Goal: Task Accomplishment & Management: Complete application form

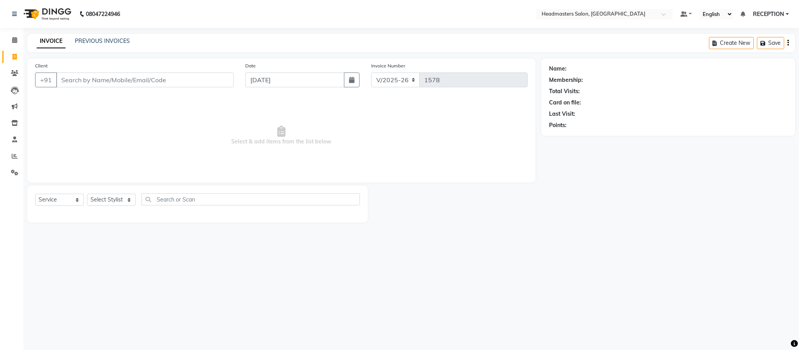
select select "3454"
select select "service"
click at [103, 195] on select "Select Stylist AKASH KUSUM NEHA NEHA SAHU NISHA MANAGER RAHUL RECEPTION ROBERT …" at bounding box center [111, 200] width 49 height 12
select select "61632"
click at [87, 194] on select "Select Stylist AKASH KUSUM NEHA NEHA SAHU NISHA MANAGER RAHUL RECEPTION ROBERT …" at bounding box center [111, 200] width 49 height 12
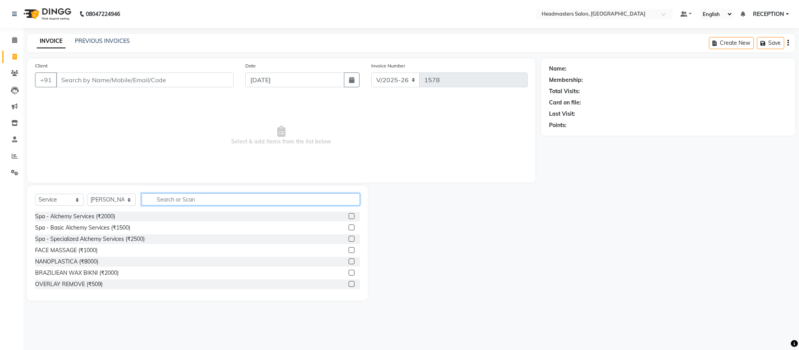
click at [181, 199] on input "text" at bounding box center [251, 199] width 218 height 12
type input "DETA"
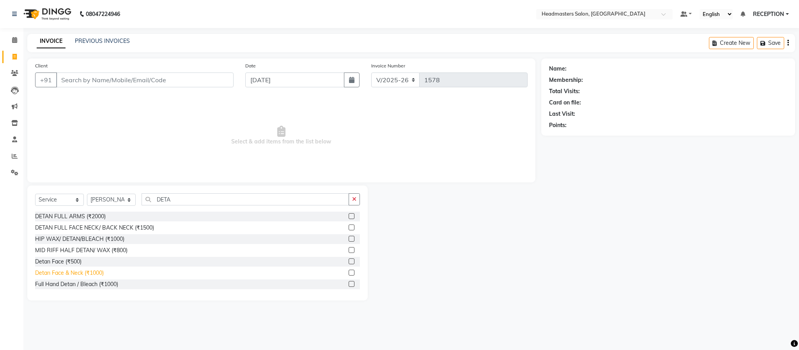
click at [84, 269] on div "Detan Face & Neck (₹1000)" at bounding box center [69, 273] width 69 height 8
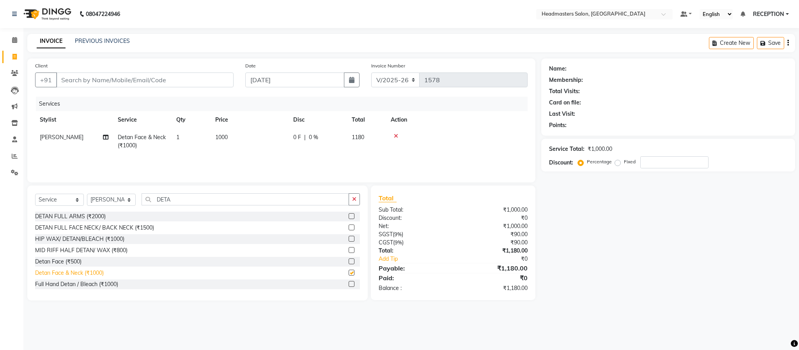
checkbox input "false"
click at [131, 81] on input "Client" at bounding box center [144, 80] width 177 height 15
type input "P"
type input "0"
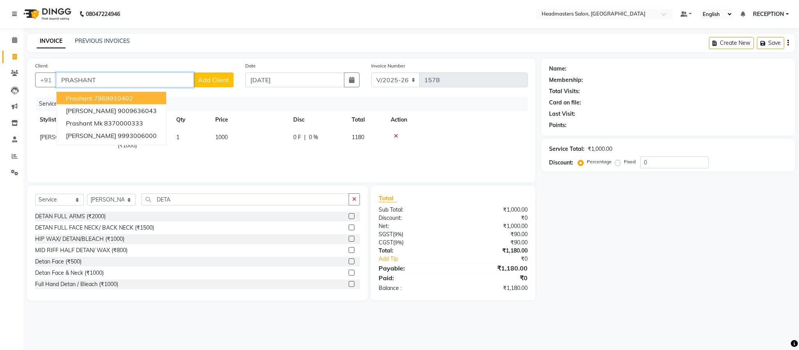
click at [85, 98] on span "Prashant" at bounding box center [79, 98] width 27 height 8
type input "7869910402"
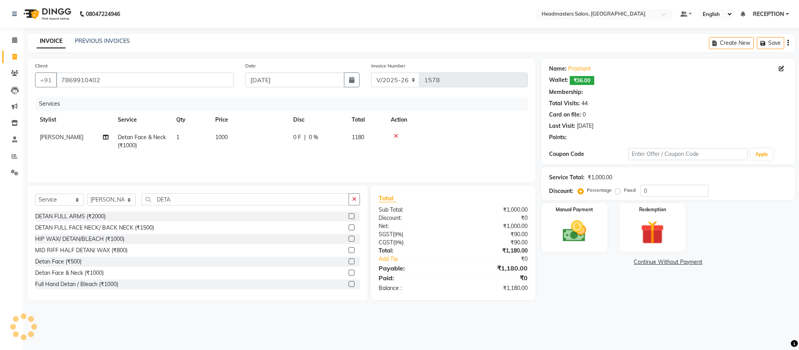
select select "1: Object"
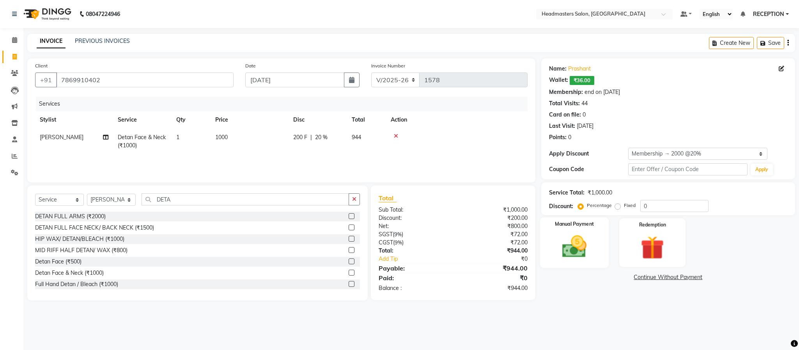
click at [568, 259] on img at bounding box center [574, 247] width 40 height 28
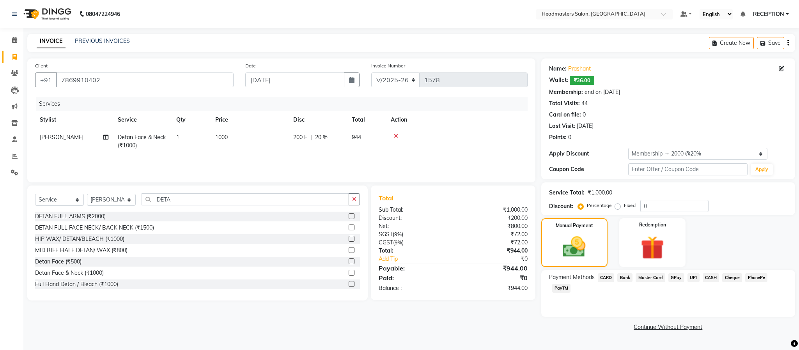
click at [692, 277] on span "UPI" at bounding box center [693, 277] width 12 height 9
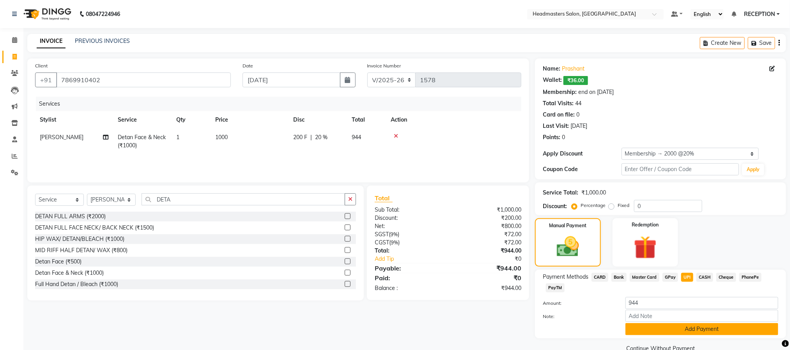
click at [689, 327] on button "Add Payment" at bounding box center [701, 329] width 153 height 12
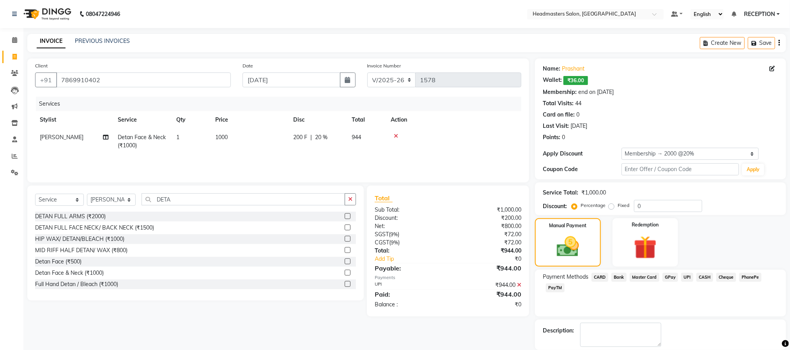
scroll to position [39, 0]
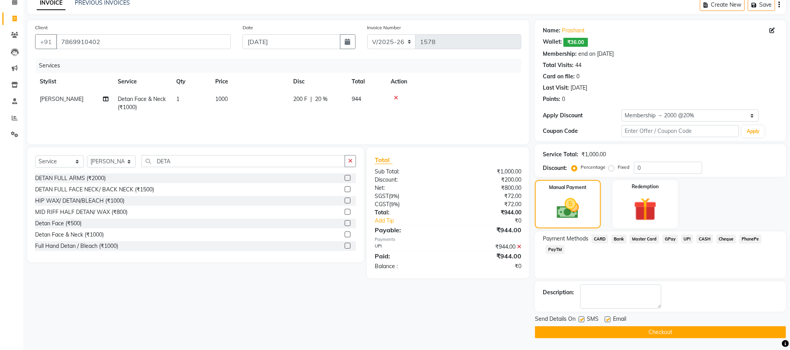
click at [629, 331] on button "Checkout" at bounding box center [660, 332] width 251 height 12
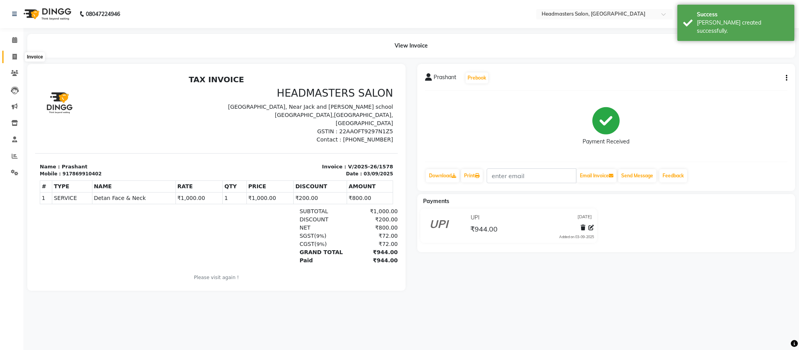
click at [11, 57] on span at bounding box center [15, 57] width 14 height 9
select select "service"
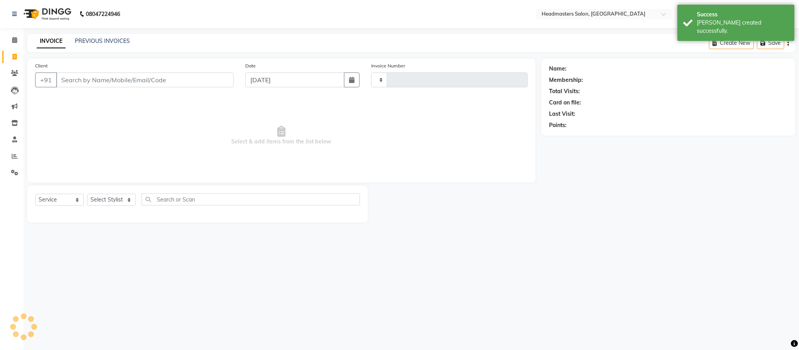
type input "1579"
select select "3454"
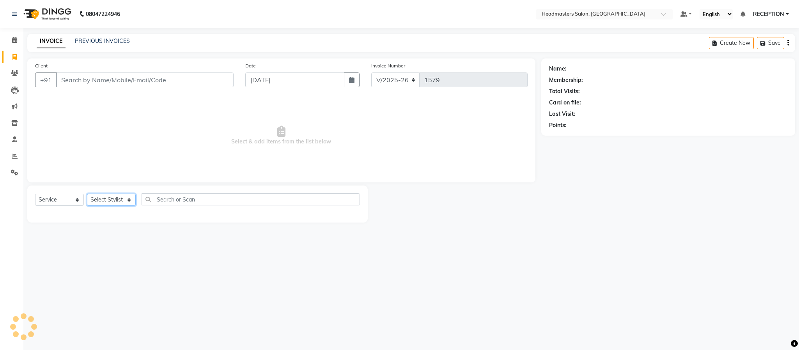
click at [113, 196] on select "Select Stylist AKASH KUSUM NEHA NEHA SAHU NISHA MANAGER RAHUL RECEPTION ROBERT …" at bounding box center [111, 200] width 49 height 12
select select "61632"
click at [87, 194] on select "Select Stylist AKASH KUSUM NEHA NEHA SAHU NISHA MANAGER RAHUL RECEPTION ROBERT …" at bounding box center [111, 200] width 49 height 12
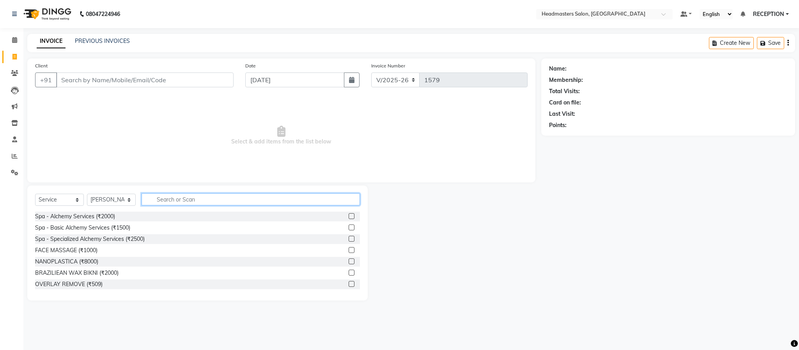
click at [192, 200] on input "text" at bounding box center [251, 199] width 218 height 12
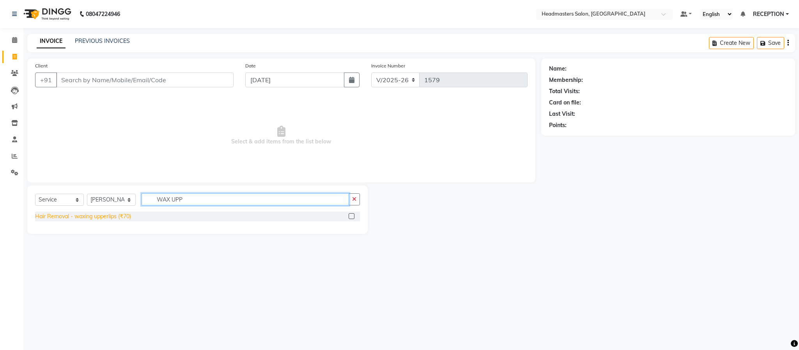
type input "WAX UPP"
click at [116, 216] on div "Hair Removal - waxing upperlips (₹70)" at bounding box center [83, 216] width 96 height 8
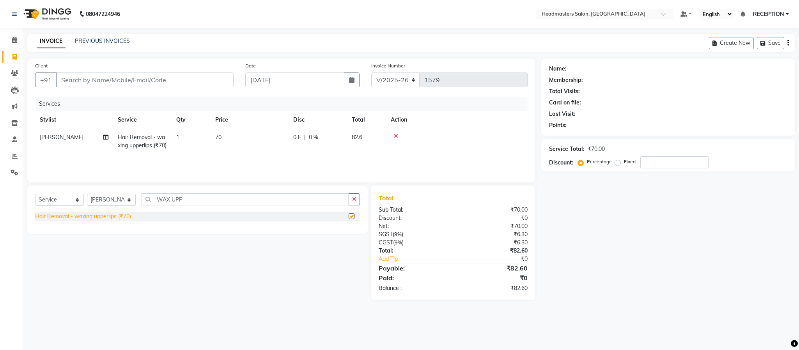
checkbox input "false"
click at [193, 205] on input "WAX UPP" at bounding box center [245, 199] width 207 height 12
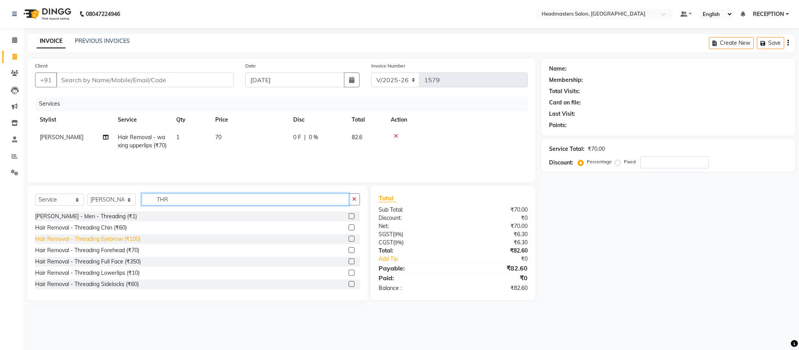
type input "THR"
click at [89, 243] on div "Hair Removal - Threading Eyebrow (₹100)" at bounding box center [87, 239] width 105 height 8
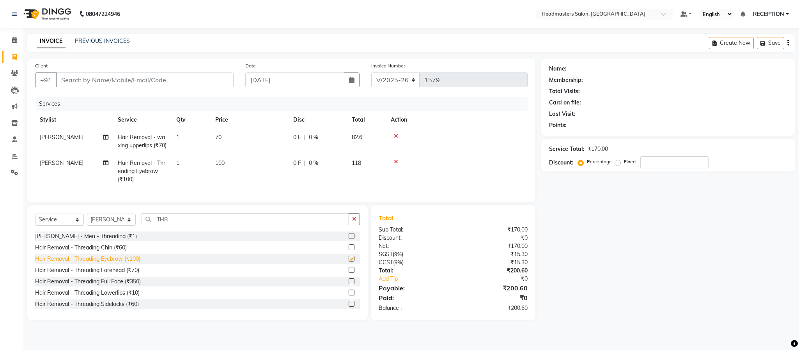
checkbox input "false"
click at [118, 82] on input "Client" at bounding box center [144, 80] width 177 height 15
click at [230, 143] on td "70" at bounding box center [250, 142] width 78 height 26
select select "61632"
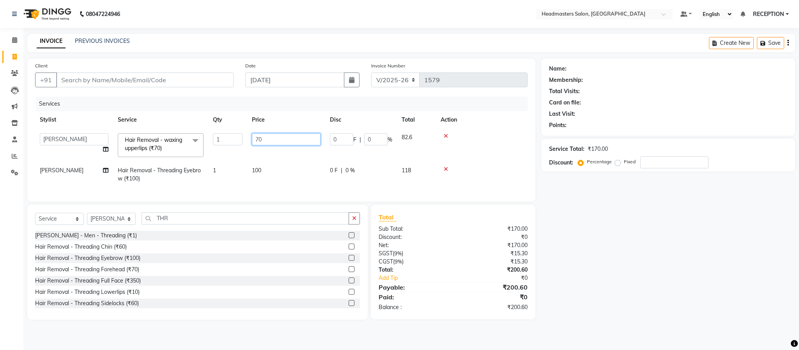
click at [276, 140] on input "70" at bounding box center [286, 139] width 69 height 12
type input "85"
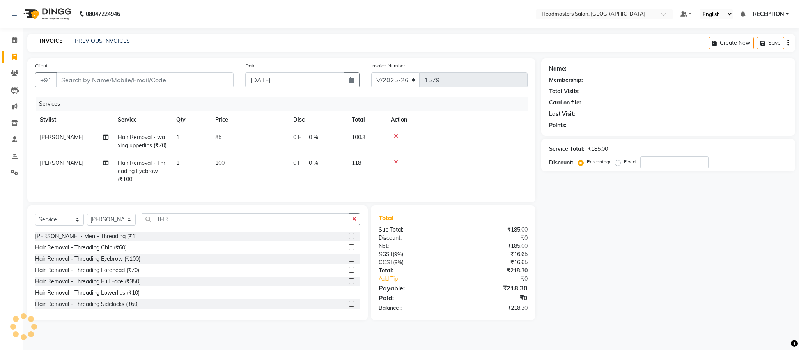
click at [276, 148] on td "85" at bounding box center [250, 142] width 78 height 26
select select "61632"
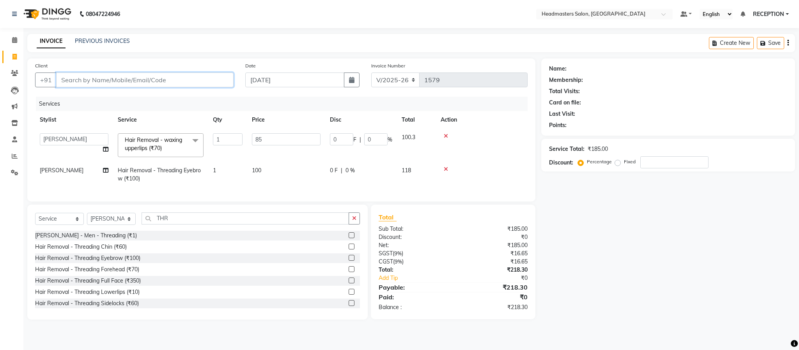
click at [141, 77] on input "Client" at bounding box center [144, 80] width 177 height 15
type input "8"
type input "0"
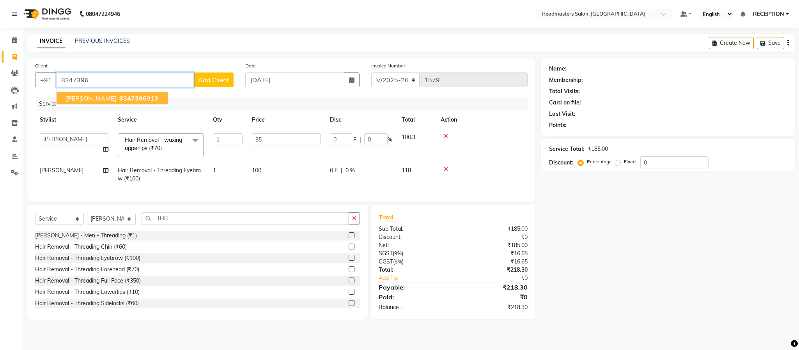
click at [123, 100] on span "8347396" at bounding box center [132, 98] width 27 height 8
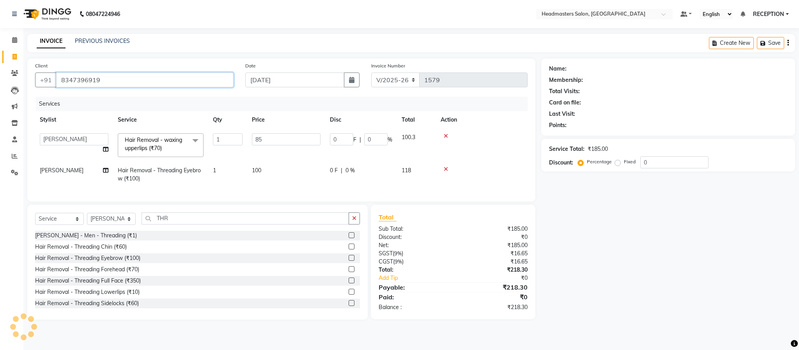
type input "8347396919"
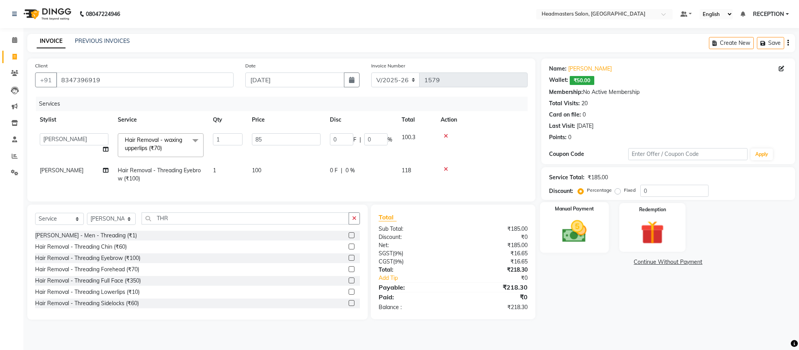
click at [571, 248] on div "Manual Payment" at bounding box center [574, 227] width 69 height 51
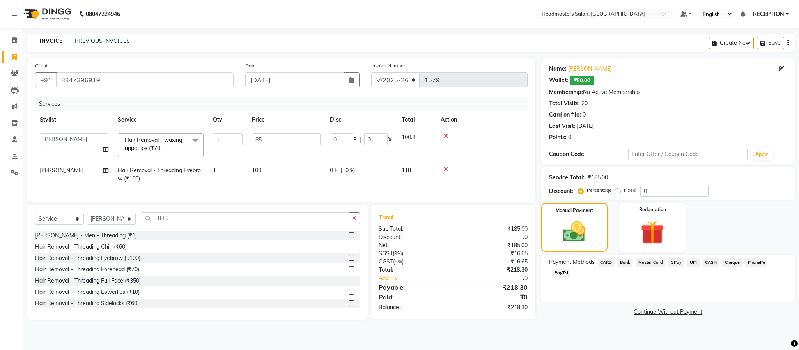
click at [694, 264] on span "UPI" at bounding box center [693, 262] width 12 height 9
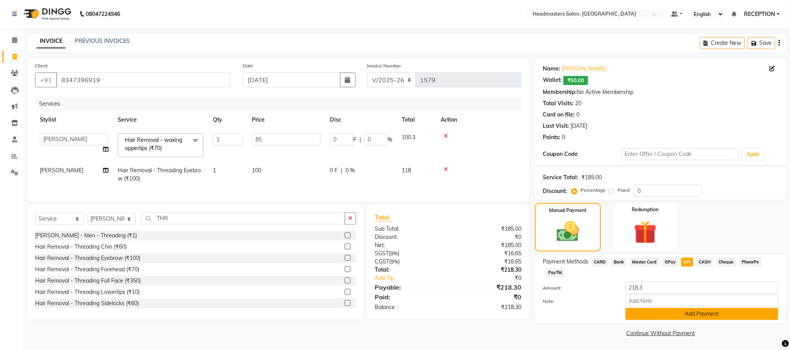
click at [702, 314] on button "Add Payment" at bounding box center [701, 314] width 153 height 12
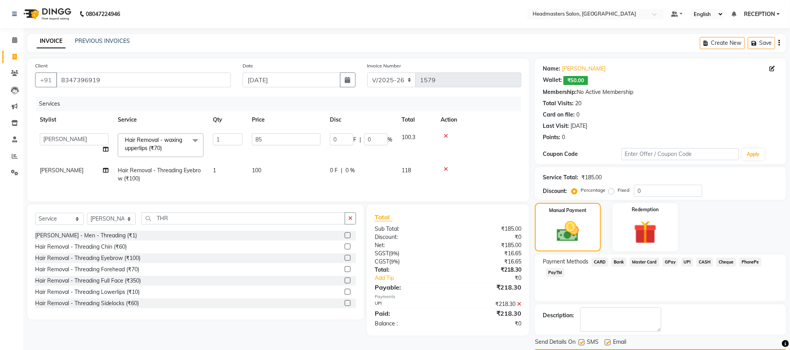
scroll to position [23, 0]
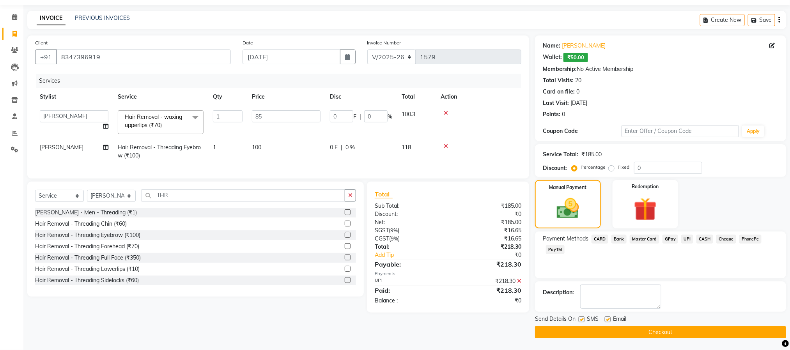
click at [665, 334] on button "Checkout" at bounding box center [660, 332] width 251 height 12
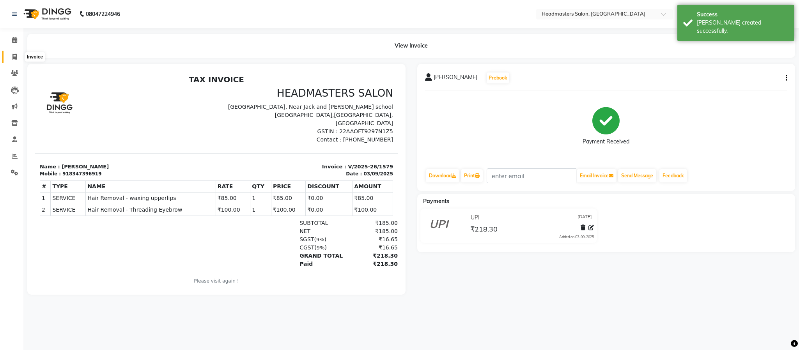
click at [11, 55] on span at bounding box center [15, 57] width 14 height 9
select select "service"
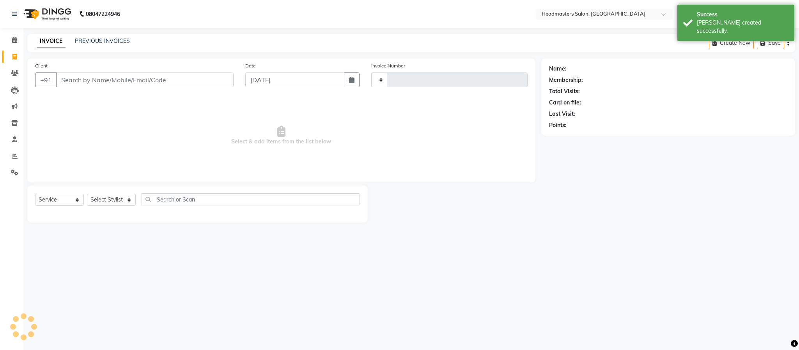
type input "1580"
select select "3454"
click at [101, 40] on link "PREVIOUS INVOICES" at bounding box center [102, 40] width 55 height 7
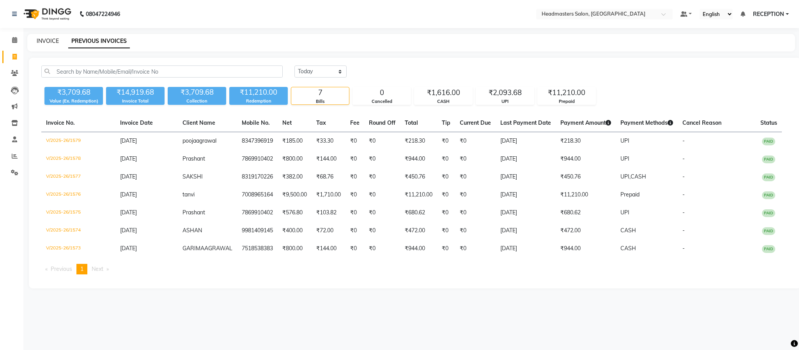
click at [49, 39] on link "INVOICE" at bounding box center [48, 40] width 22 height 7
select select "service"
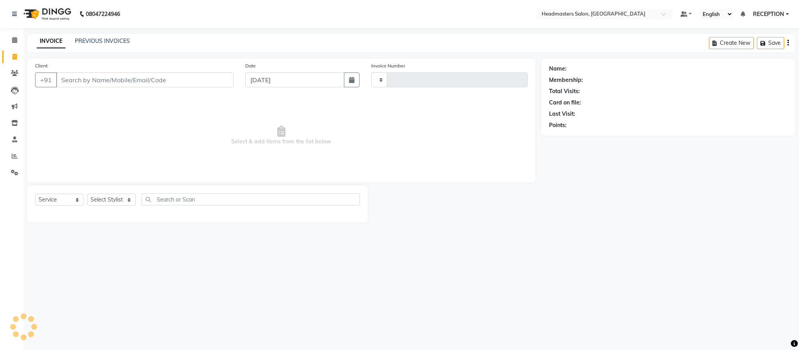
type input "1580"
select select "3454"
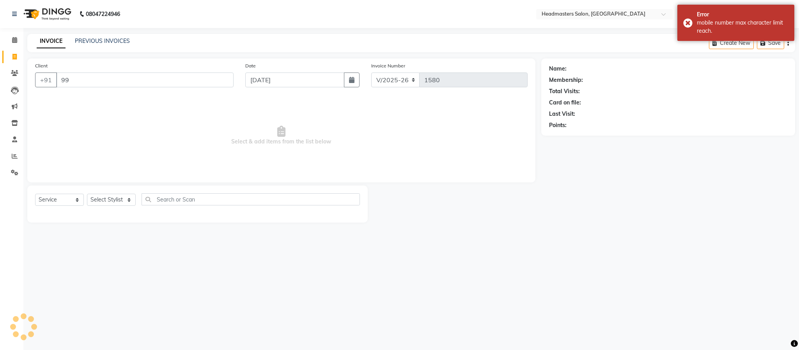
type input "9"
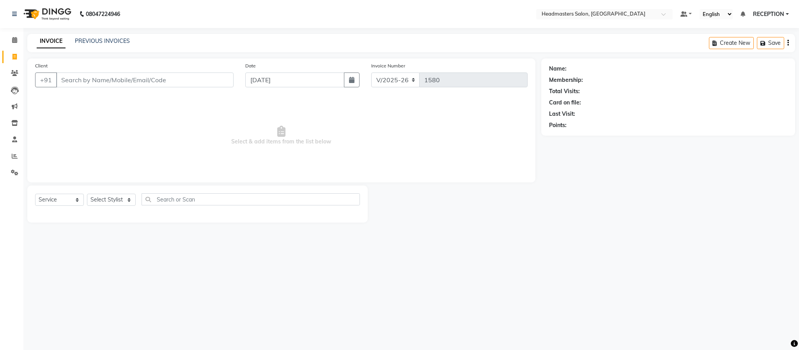
click at [115, 45] on div "PREVIOUS INVOICES" at bounding box center [102, 41] width 55 height 8
click at [115, 42] on link "PREVIOUS INVOICES" at bounding box center [102, 40] width 55 height 7
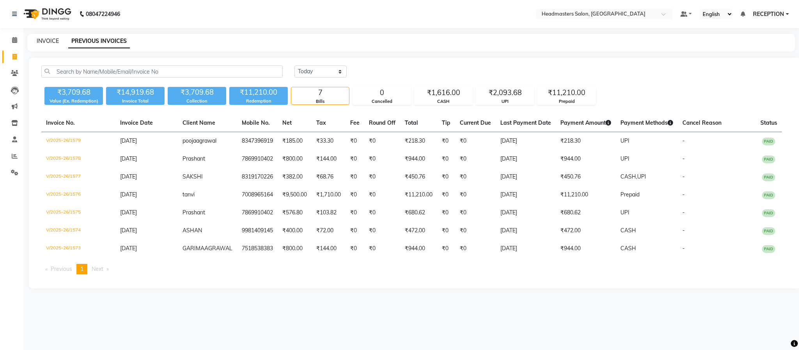
click at [50, 40] on link "INVOICE" at bounding box center [48, 40] width 22 height 7
select select "service"
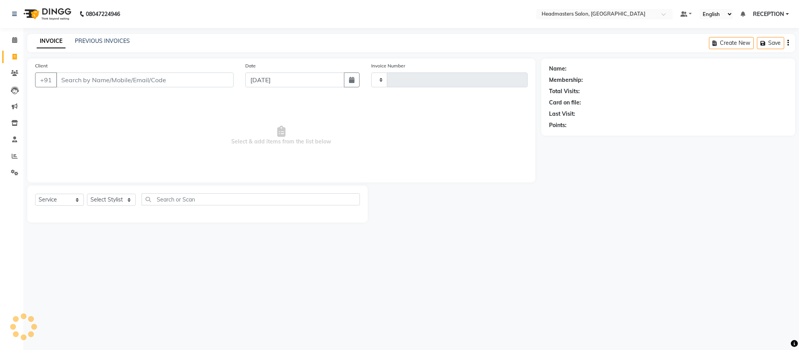
type input "1580"
select select "3454"
type input "O"
type input "I"
click at [66, 80] on input "I" at bounding box center [144, 80] width 177 height 15
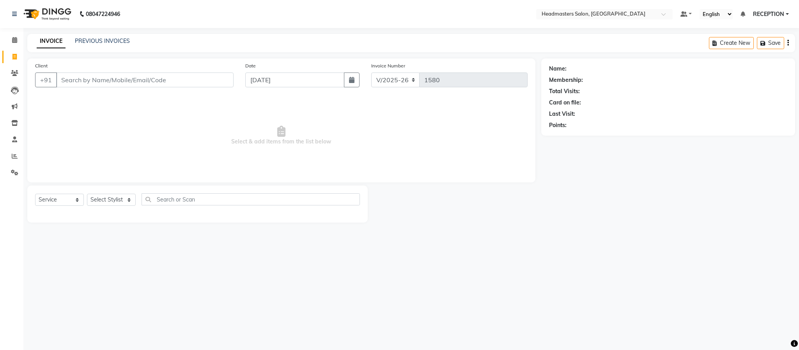
click at [25, 184] on div "Client +91 Date 03-09-2025 Invoice Number V/2025 V/2025-26 1580 Select & add it…" at bounding box center [281, 140] width 520 height 164
drag, startPoint x: 73, startPoint y: 29, endPoint x: 428, endPoint y: 190, distance: 390.2
click at [428, 190] on div at bounding box center [454, 204] width 173 height 37
click at [106, 200] on select "Select Stylist AKASH KUSUM NEHA NEHA SAHU NISHA MANAGER RAHUL RECEPTION ROBERT …" at bounding box center [111, 200] width 49 height 12
select select "61632"
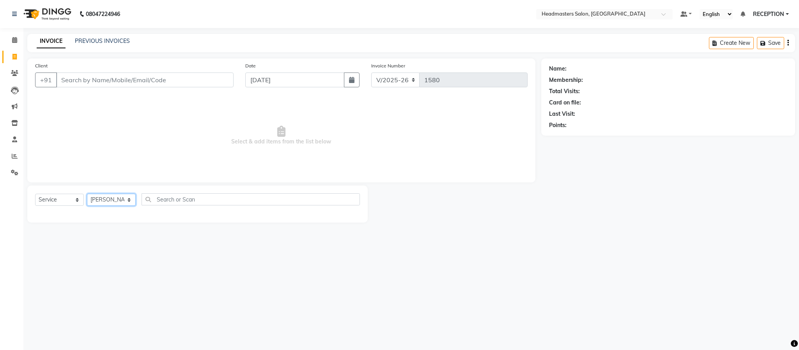
click at [87, 194] on select "Select Stylist AKASH KUSUM NEHA NEHA SAHU NISHA MANAGER RAHUL RECEPTION ROBERT …" at bounding box center [111, 200] width 49 height 12
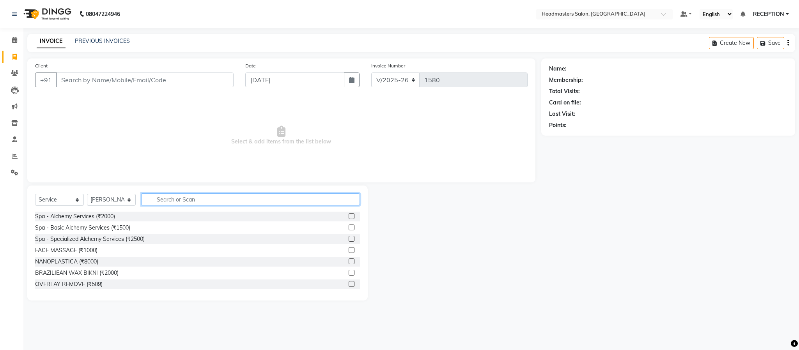
click at [175, 199] on input "text" at bounding box center [251, 199] width 218 height 12
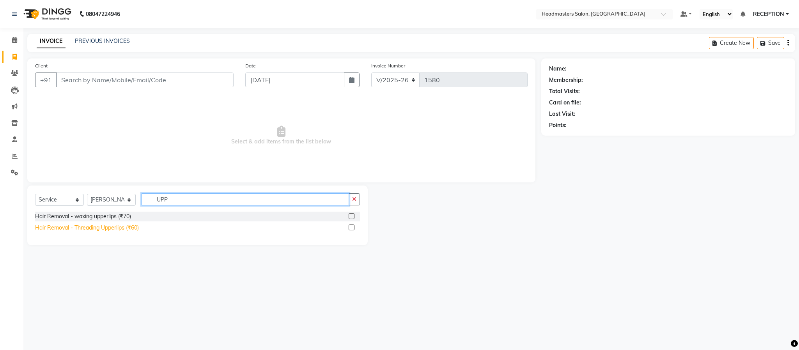
type input "UPP"
click at [110, 232] on div "Hair Removal - Threading Upperlips (₹60)" at bounding box center [87, 228] width 104 height 8
checkbox input "false"
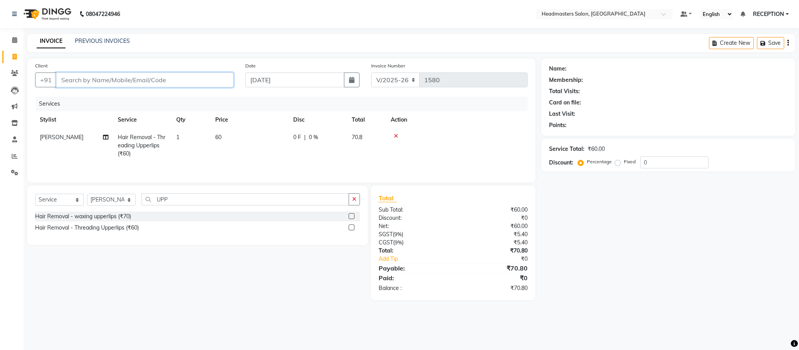
click at [159, 78] on input "Client" at bounding box center [144, 80] width 177 height 15
click at [123, 101] on ngb-highlight "9111979 794" at bounding box center [106, 98] width 41 height 8
type input "9111979794"
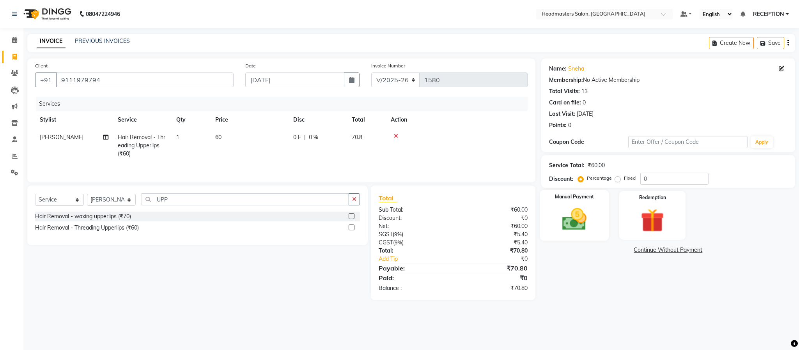
click at [571, 219] on img at bounding box center [574, 219] width 40 height 28
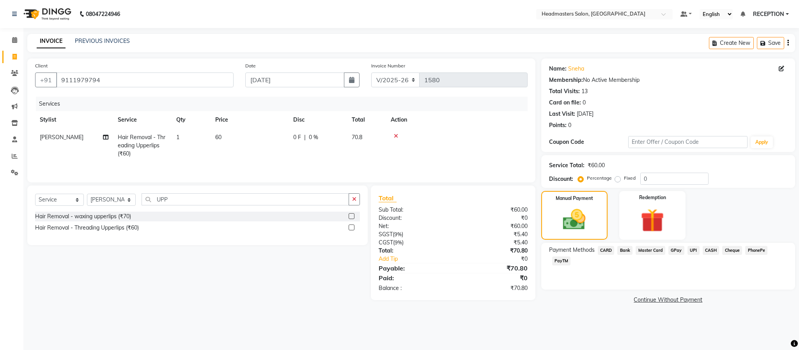
click at [710, 253] on span "CASH" at bounding box center [711, 250] width 17 height 9
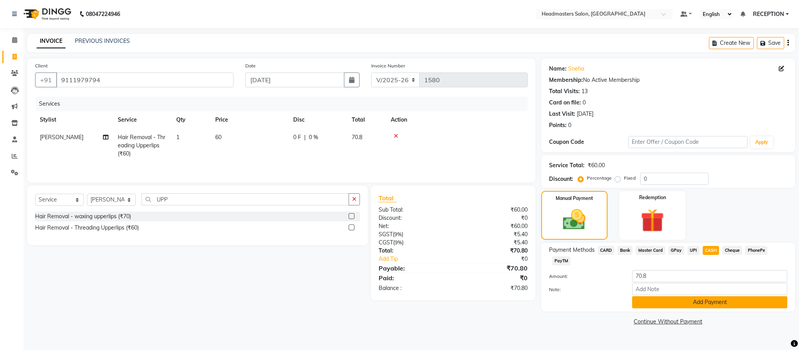
click at [706, 303] on button "Add Payment" at bounding box center [709, 302] width 155 height 12
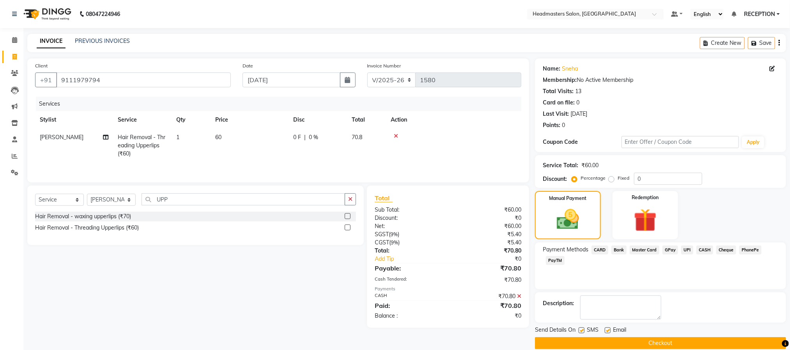
click at [519, 299] on icon at bounding box center [519, 296] width 4 height 5
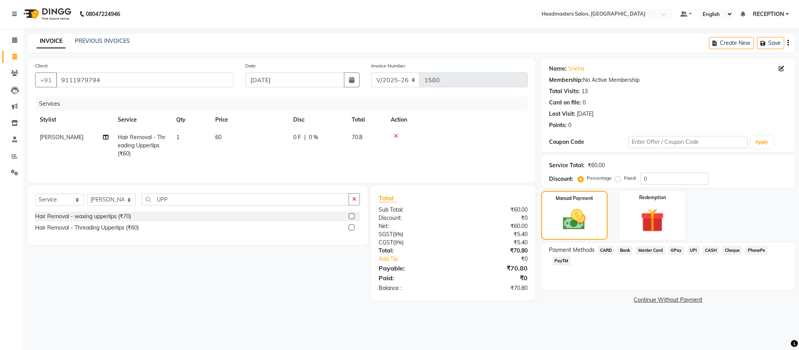
click at [694, 250] on span "UPI" at bounding box center [693, 250] width 12 height 9
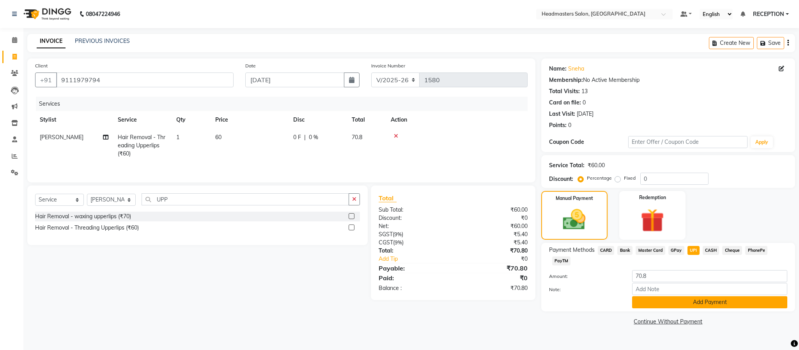
click at [716, 301] on button "Add Payment" at bounding box center [709, 302] width 155 height 12
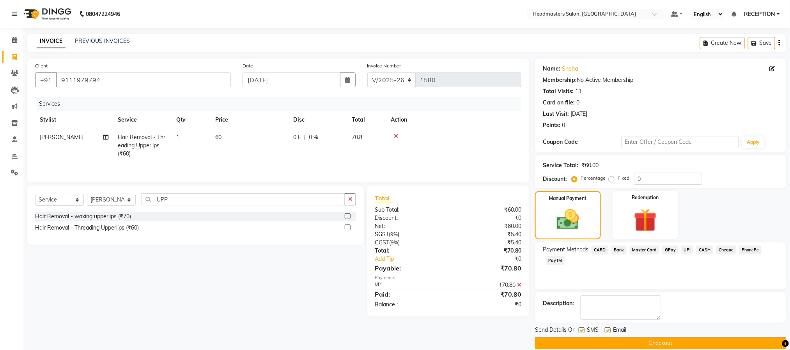
scroll to position [12, 0]
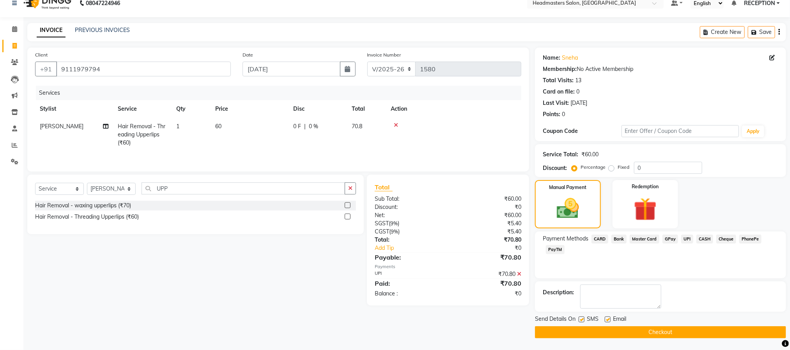
click at [659, 330] on button "Checkout" at bounding box center [660, 332] width 251 height 12
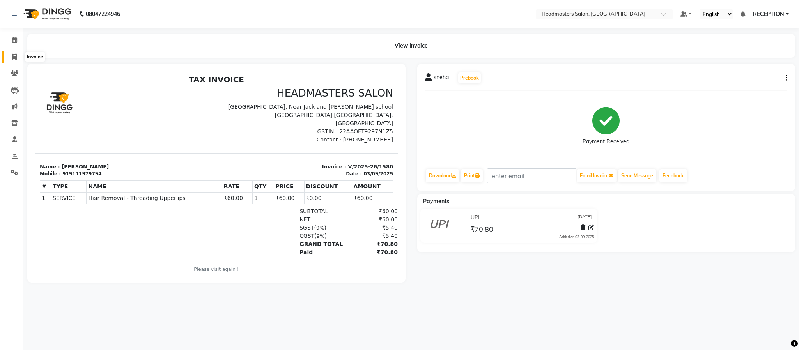
click at [16, 57] on icon at bounding box center [14, 57] width 4 height 6
select select "service"
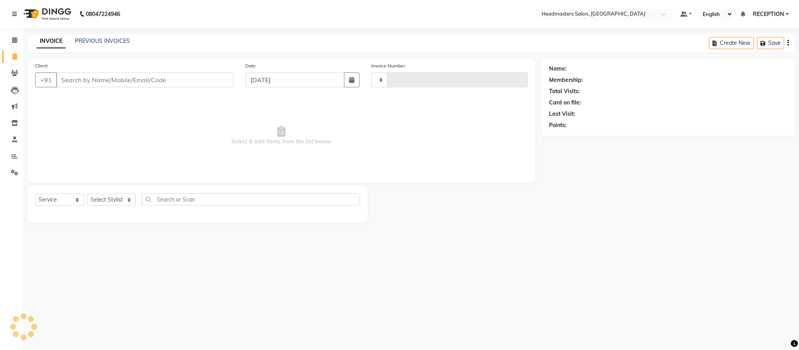
type input "1581"
select select "3454"
select select "service"
click at [113, 41] on link "PREVIOUS INVOICES" at bounding box center [102, 40] width 55 height 7
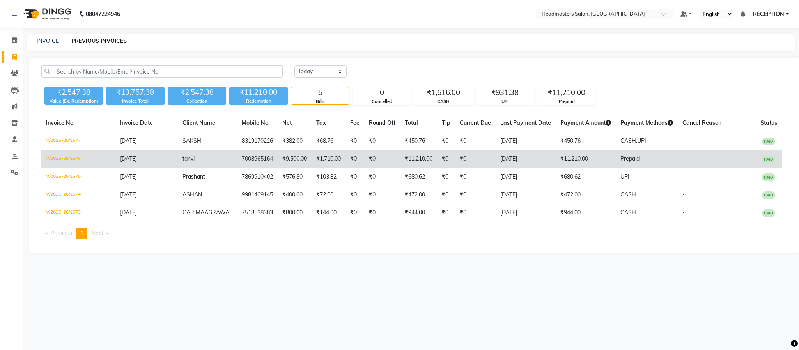
click at [159, 162] on td "[DATE]" at bounding box center [146, 159] width 62 height 18
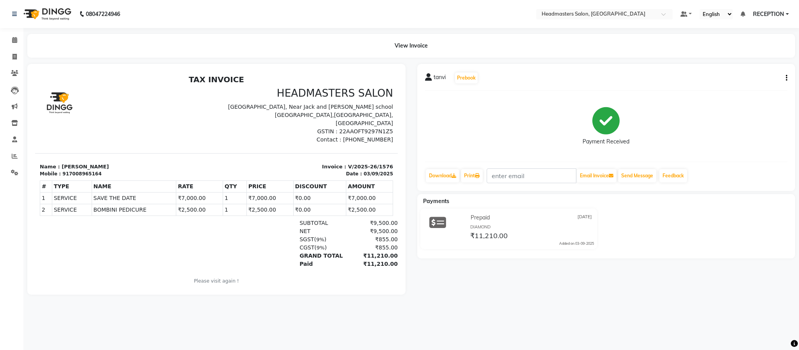
click at [786, 78] on icon "button" at bounding box center [787, 78] width 2 height 0
click at [751, 86] on div "Edit Invoice" at bounding box center [746, 88] width 53 height 10
select select "service"
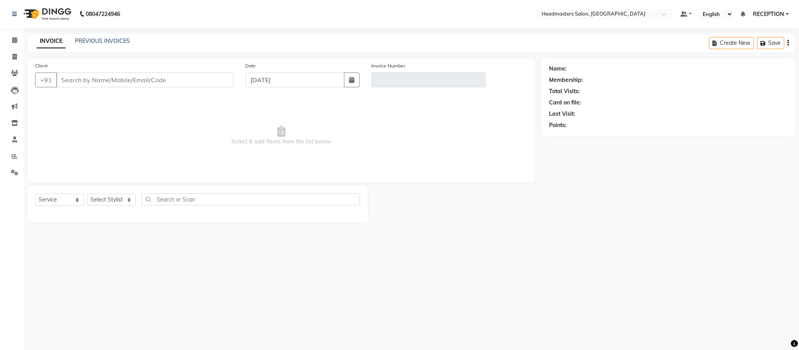
type input "7008965164"
type input "V/2025-26/1576"
select select "select"
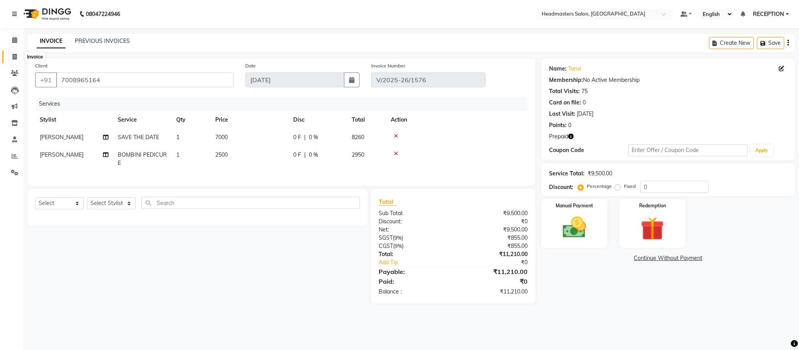
click at [14, 54] on icon at bounding box center [14, 57] width 4 height 6
select select "3454"
select select "service"
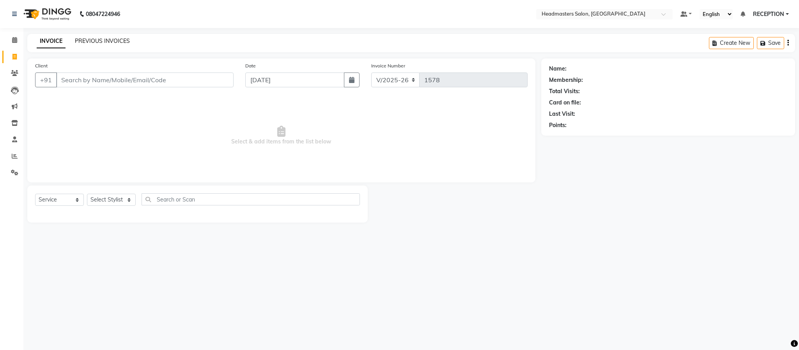
click at [116, 44] on link "PREVIOUS INVOICES" at bounding box center [102, 40] width 55 height 7
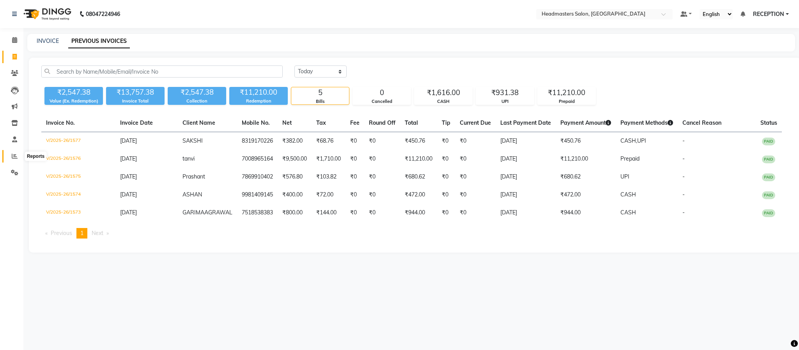
click at [16, 156] on icon at bounding box center [15, 156] width 6 height 6
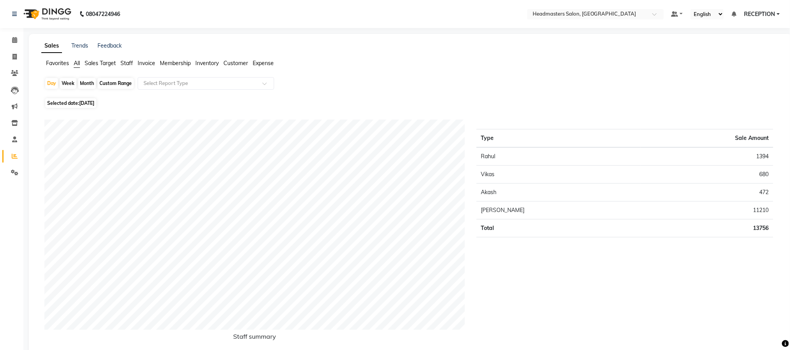
click at [87, 85] on div "Month" at bounding box center [87, 83] width 18 height 11
select select "9"
select select "2025"
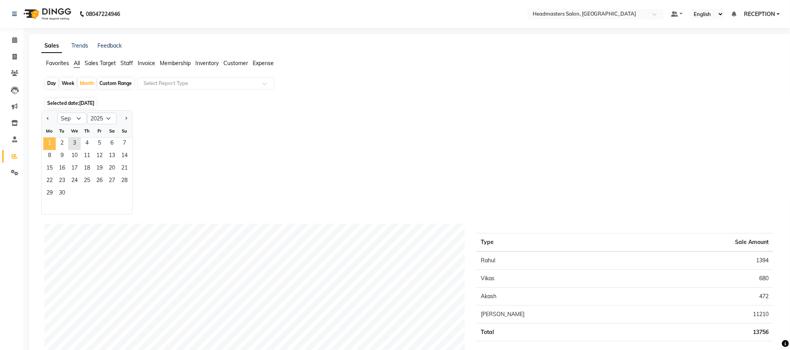
click at [50, 143] on span "1" at bounding box center [49, 144] width 12 height 12
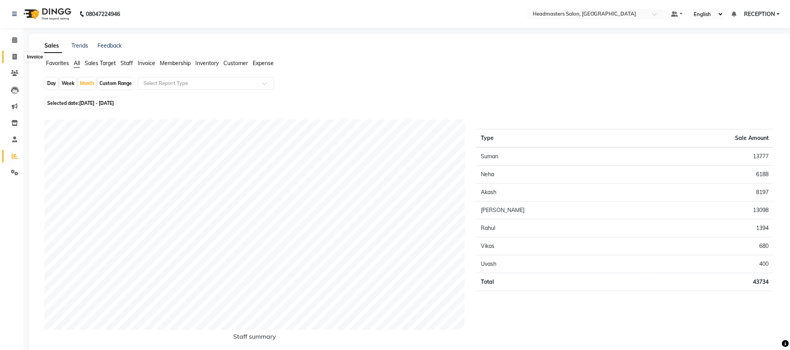
click at [14, 58] on icon at bounding box center [14, 57] width 4 height 6
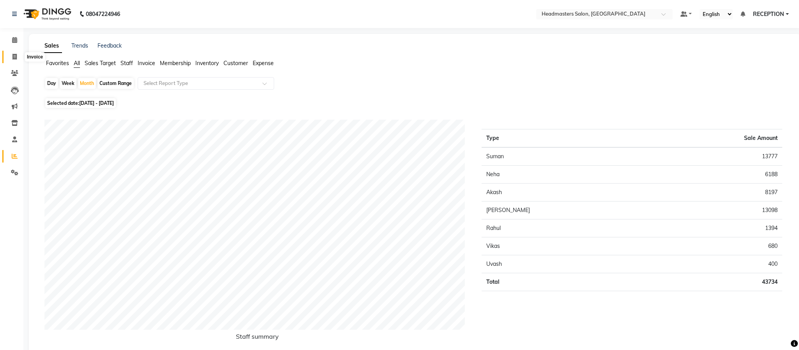
select select "service"
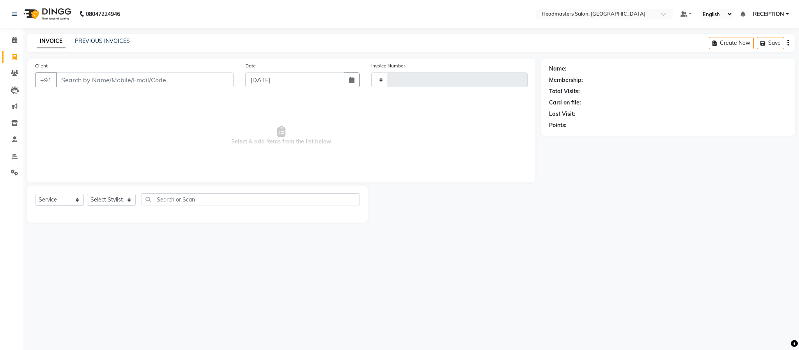
type input "1578"
select select "3454"
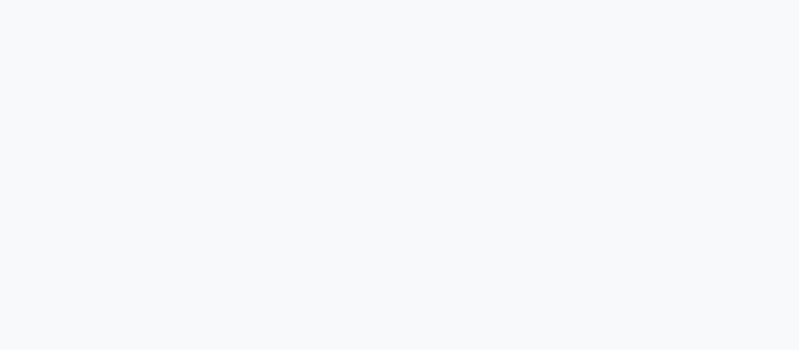
select select "service"
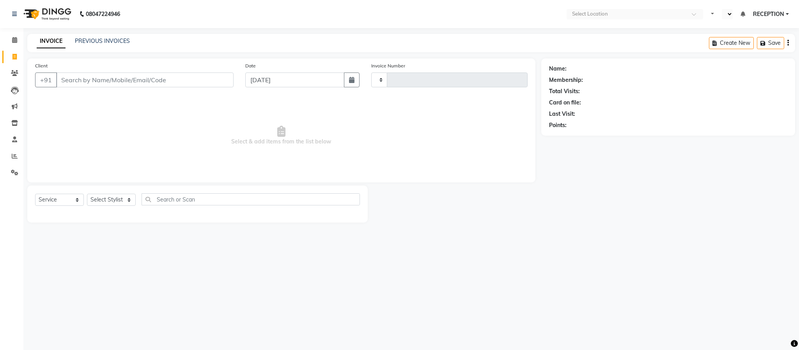
type input "1581"
select select "3454"
select select "en"
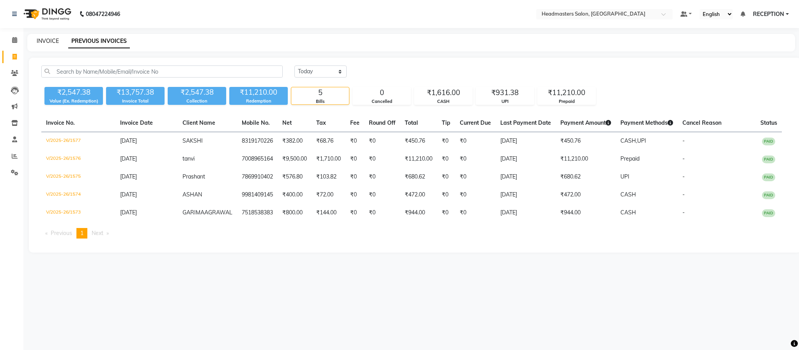
click at [51, 42] on link "INVOICE" at bounding box center [48, 40] width 22 height 7
select select "service"
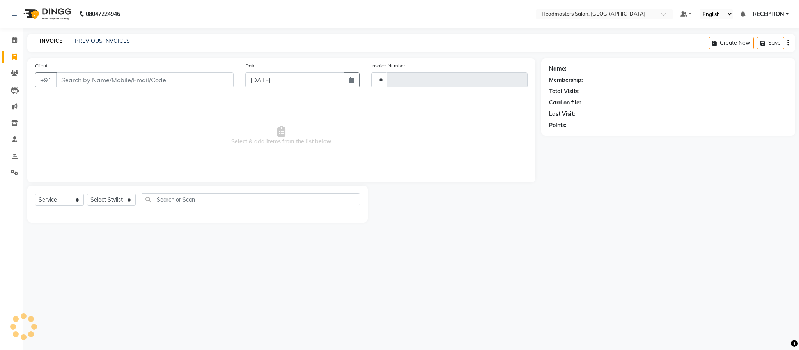
type input "1581"
select select "3454"
click at [111, 41] on link "PREVIOUS INVOICES" at bounding box center [102, 40] width 55 height 7
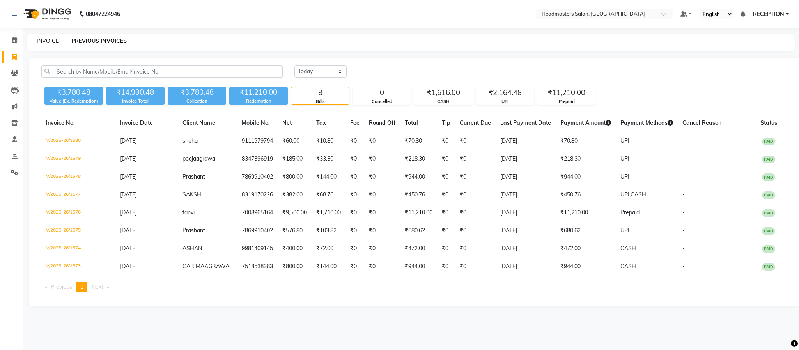
click at [48, 41] on link "INVOICE" at bounding box center [48, 40] width 22 height 7
select select "3454"
select select "service"
